Goal: Task Accomplishment & Management: Manage account settings

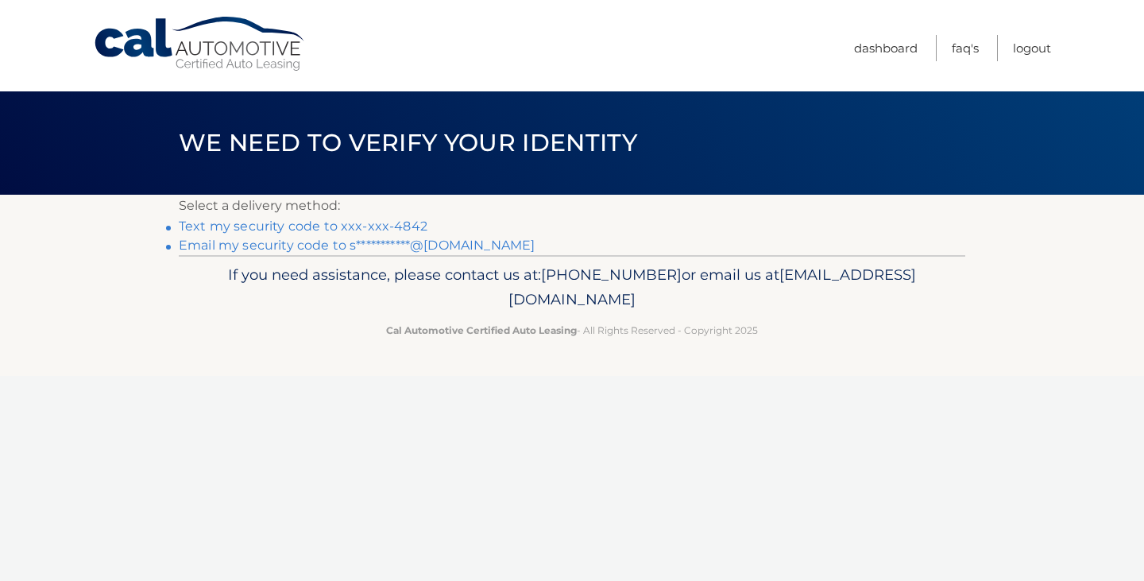
click at [334, 226] on link "Text my security code to xxx-xxx-4842" at bounding box center [303, 226] width 249 height 15
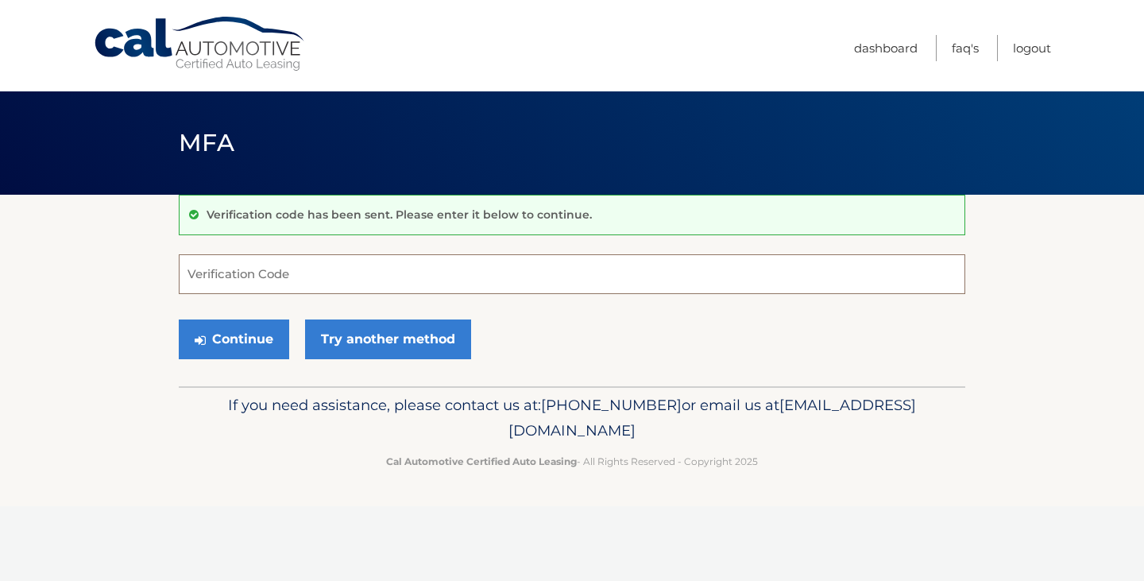
click at [298, 286] on input "Verification Code" at bounding box center [572, 274] width 787 height 40
type input "038241"
click at [238, 339] on button "Continue" at bounding box center [234, 339] width 110 height 40
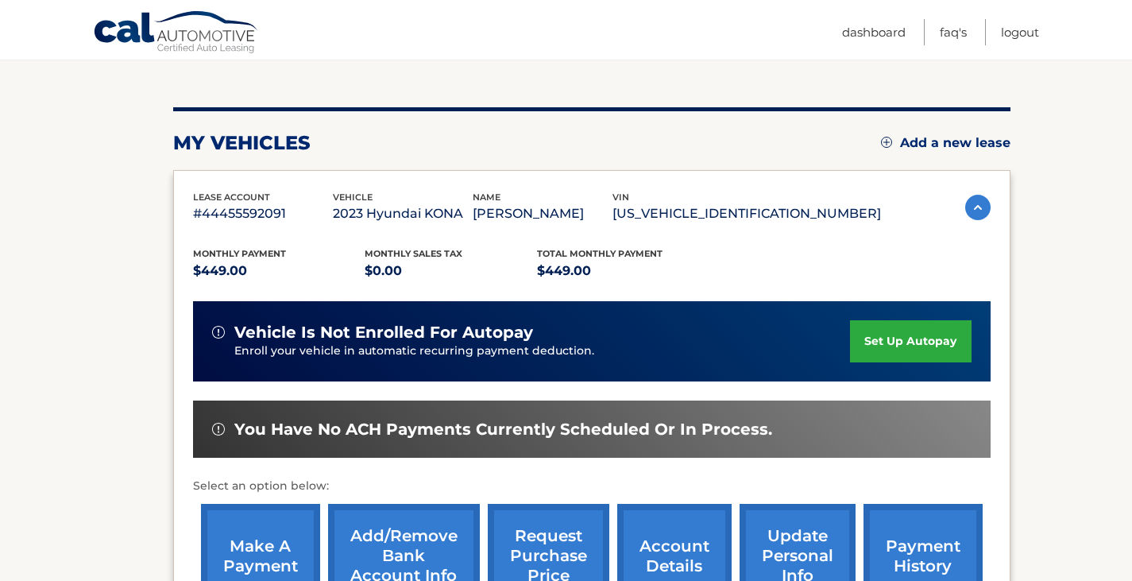
scroll to position [381, 0]
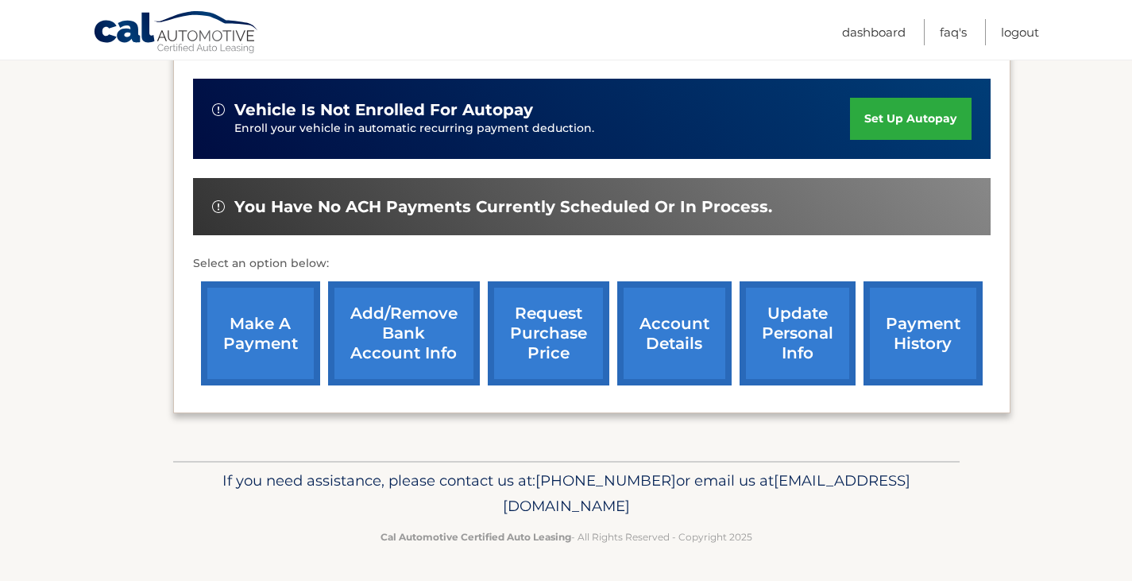
click at [239, 329] on link "make a payment" at bounding box center [260, 333] width 119 height 104
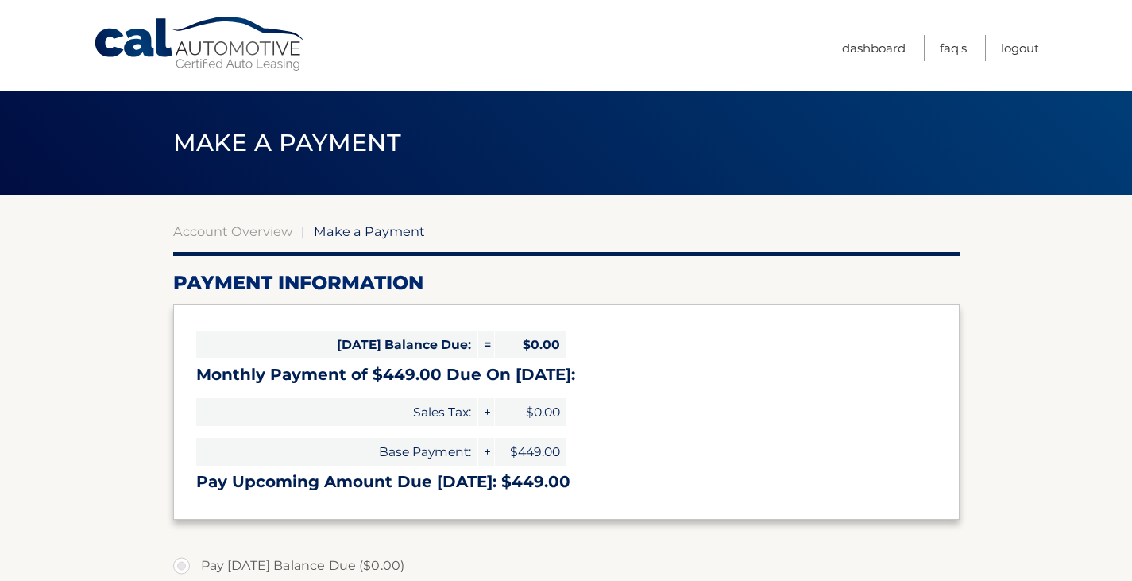
select select "Mzg3MTU0YzEtMjRmOS00NzRmLWEyYTItZWY4MDU5N2M4NzI3"
click at [1019, 48] on link "Logout" at bounding box center [1020, 48] width 38 height 26
